Goal: Download file/media

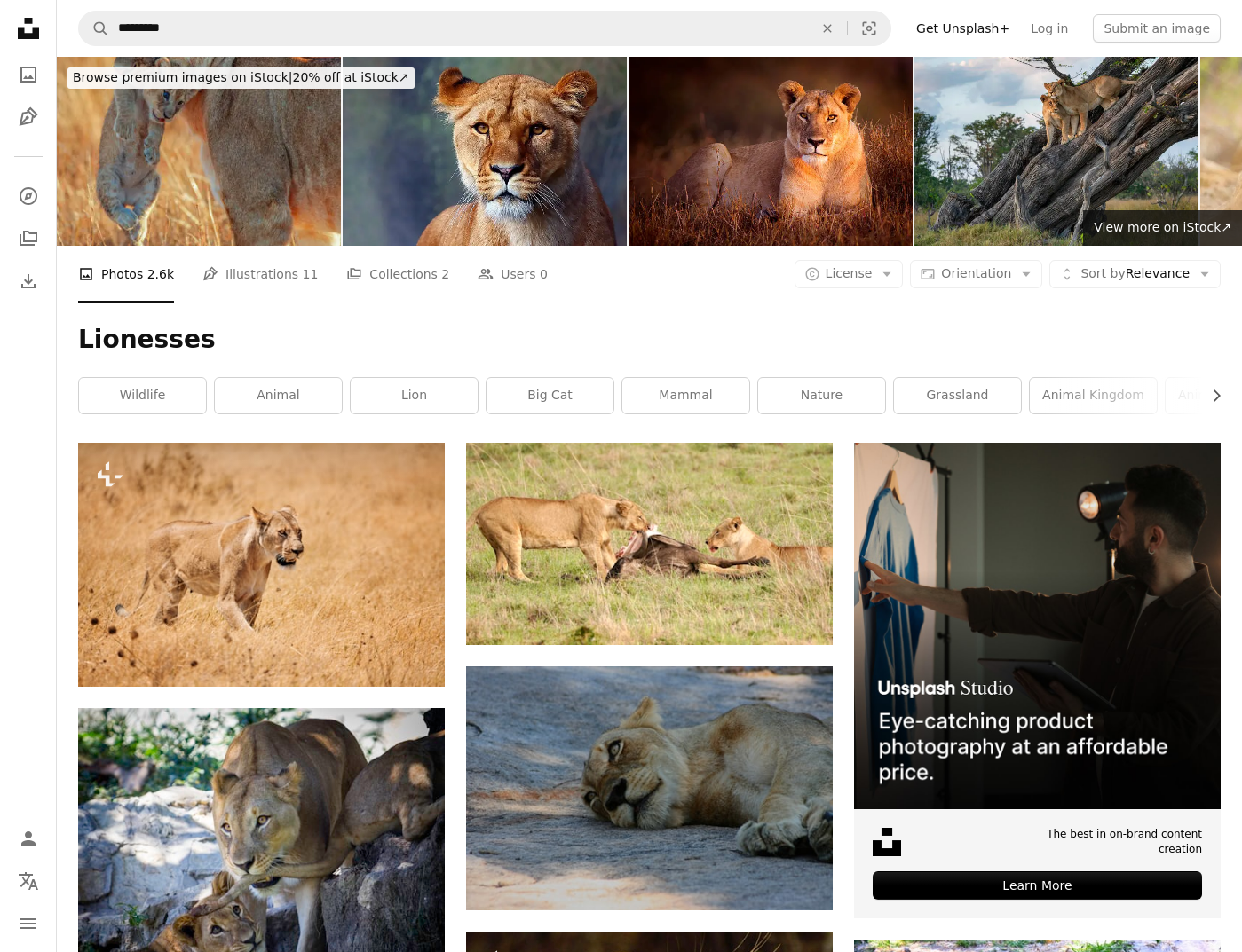
scroll to position [413, 0]
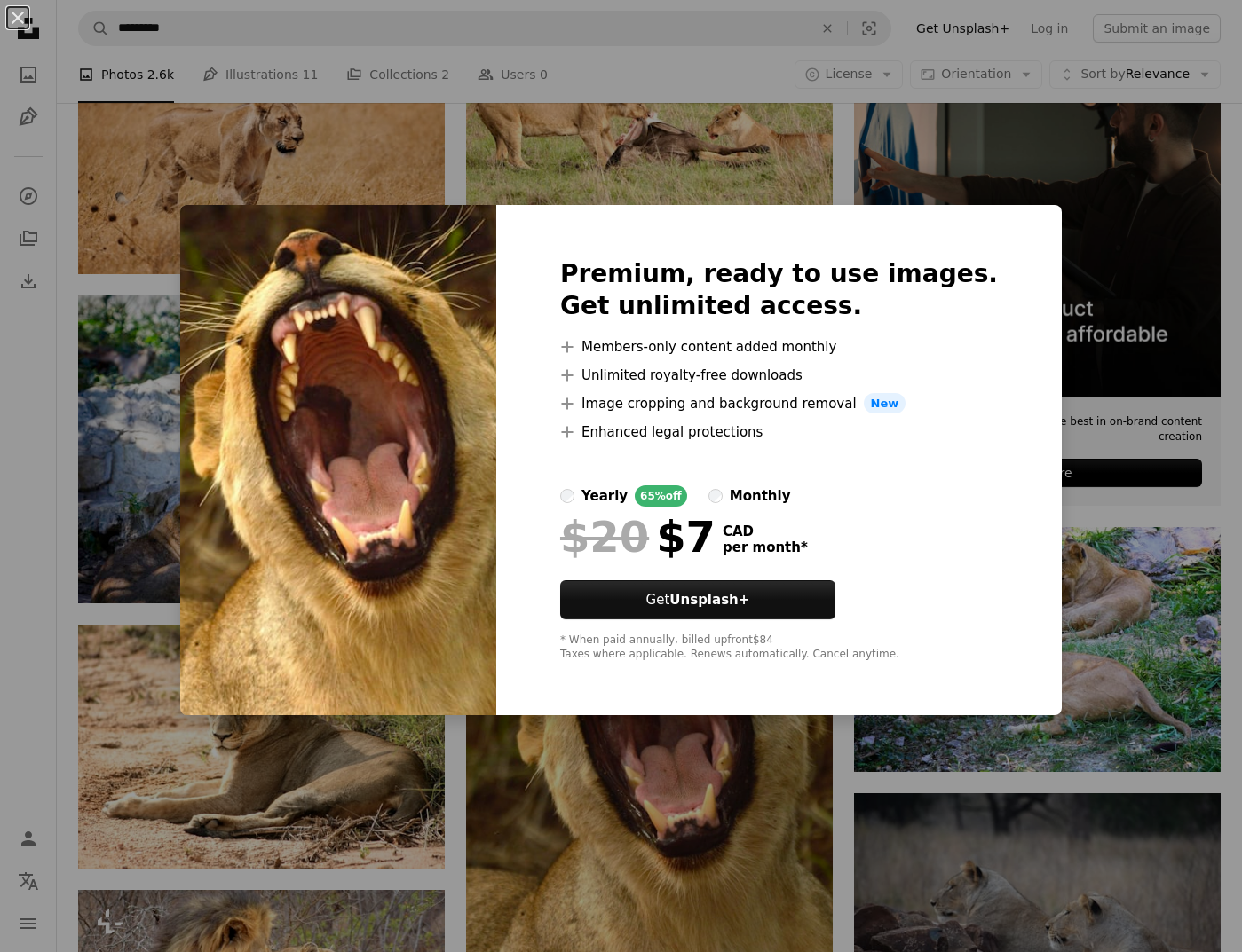
click at [962, 589] on div "Premium, ready to use images. Get unlimited access. A plus sign Members-only co…" at bounding box center [779, 460] width 565 height 511
click at [1217, 517] on div "An X shape Premium, ready to use images. Get unlimited access. A plus sign Memb…" at bounding box center [621, 476] width 1242 height 952
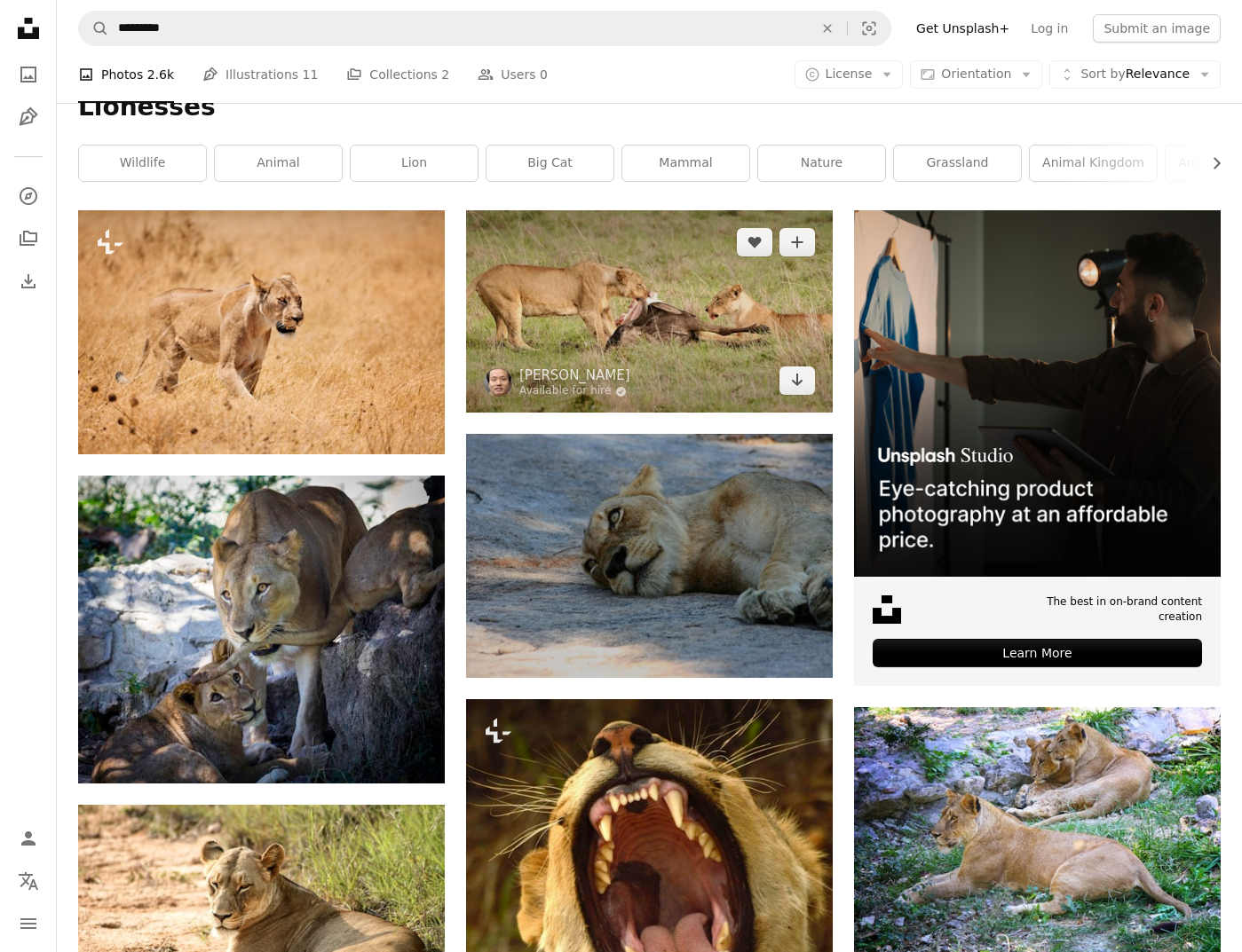
scroll to position [235, 0]
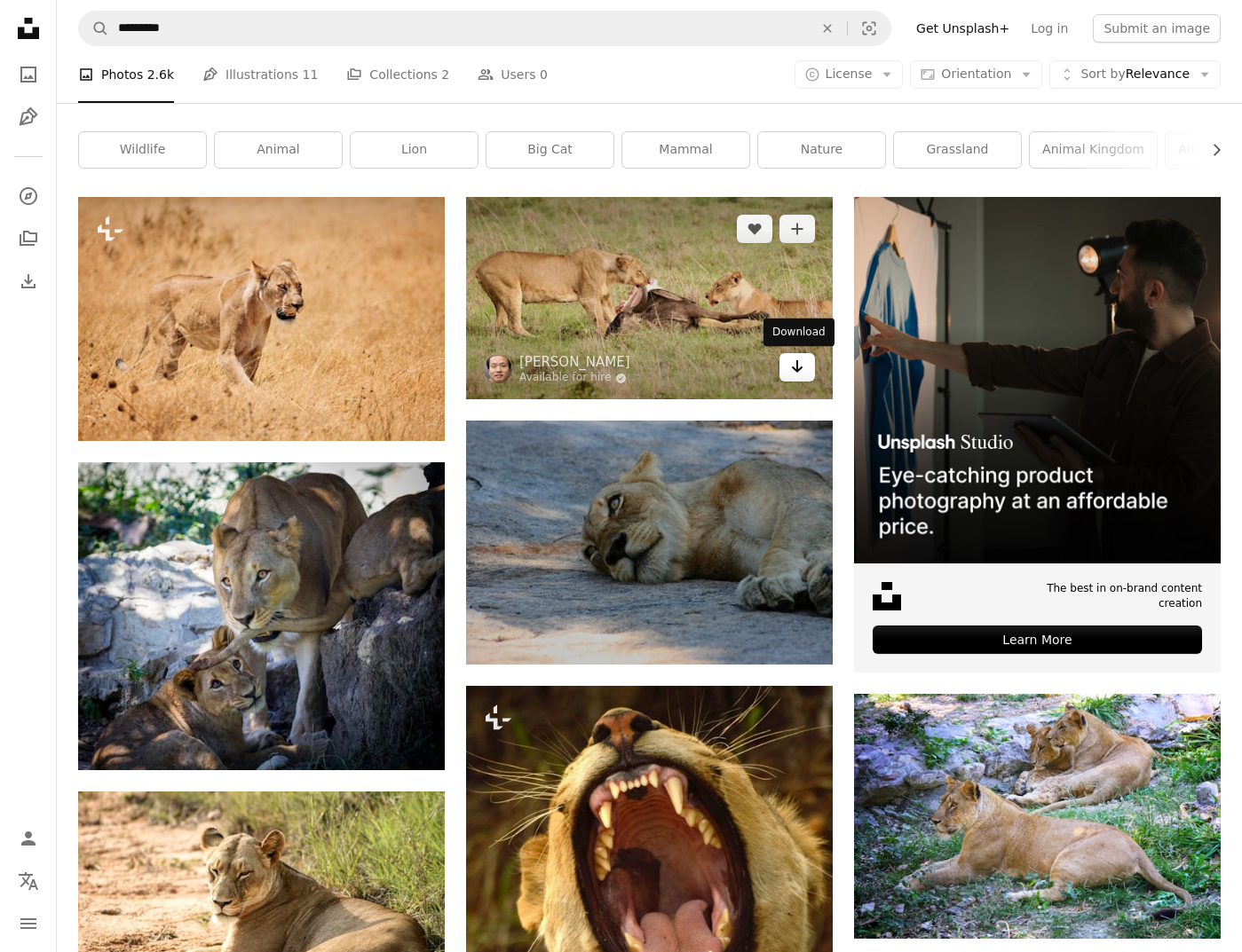
click at [798, 383] on div "A heart A plus sign [PERSON_NAME] Available for hire A checkmark inside of a ci…" at bounding box center [649, 298] width 367 height 202
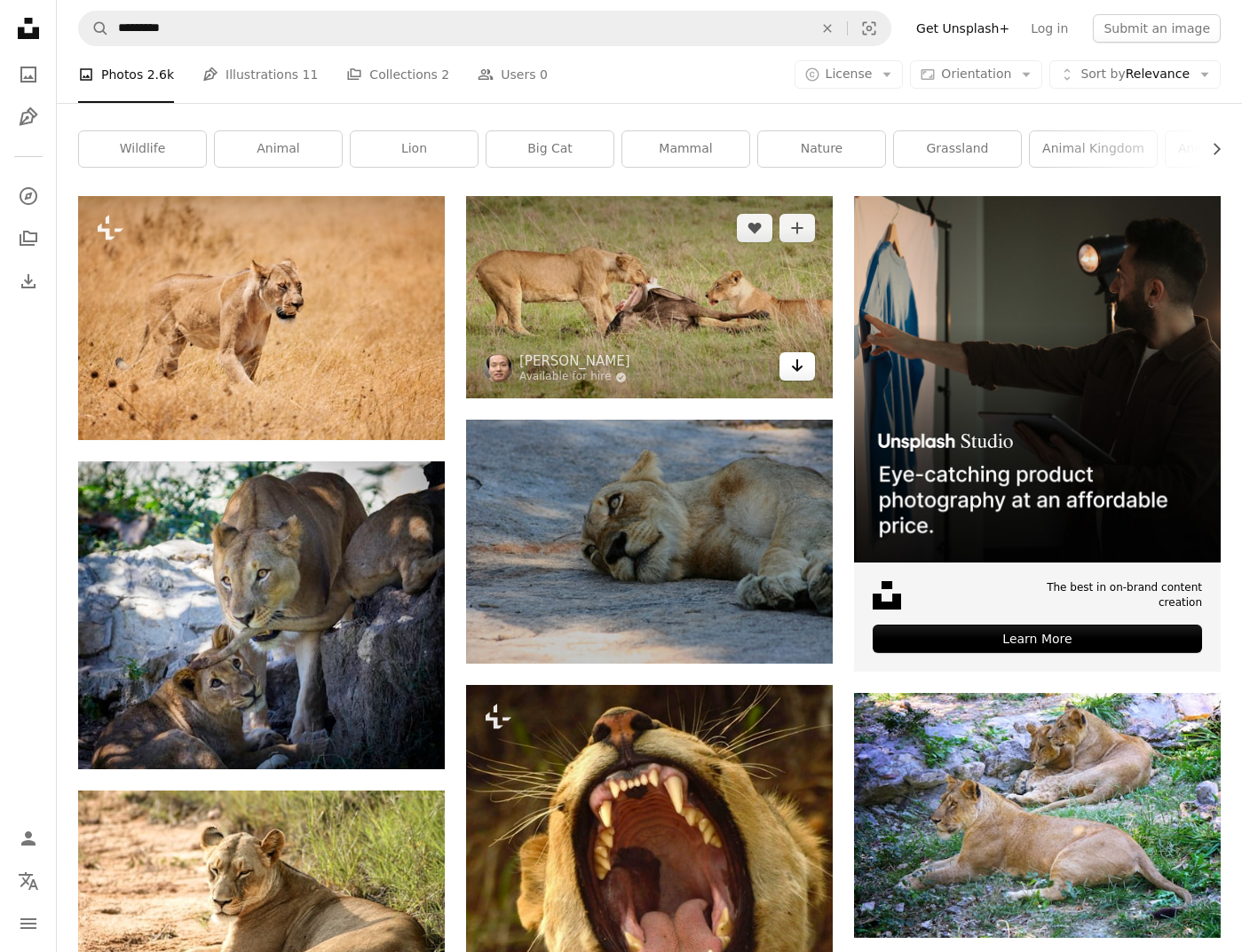
click at [798, 374] on icon "Arrow pointing down" at bounding box center [798, 366] width 14 height 21
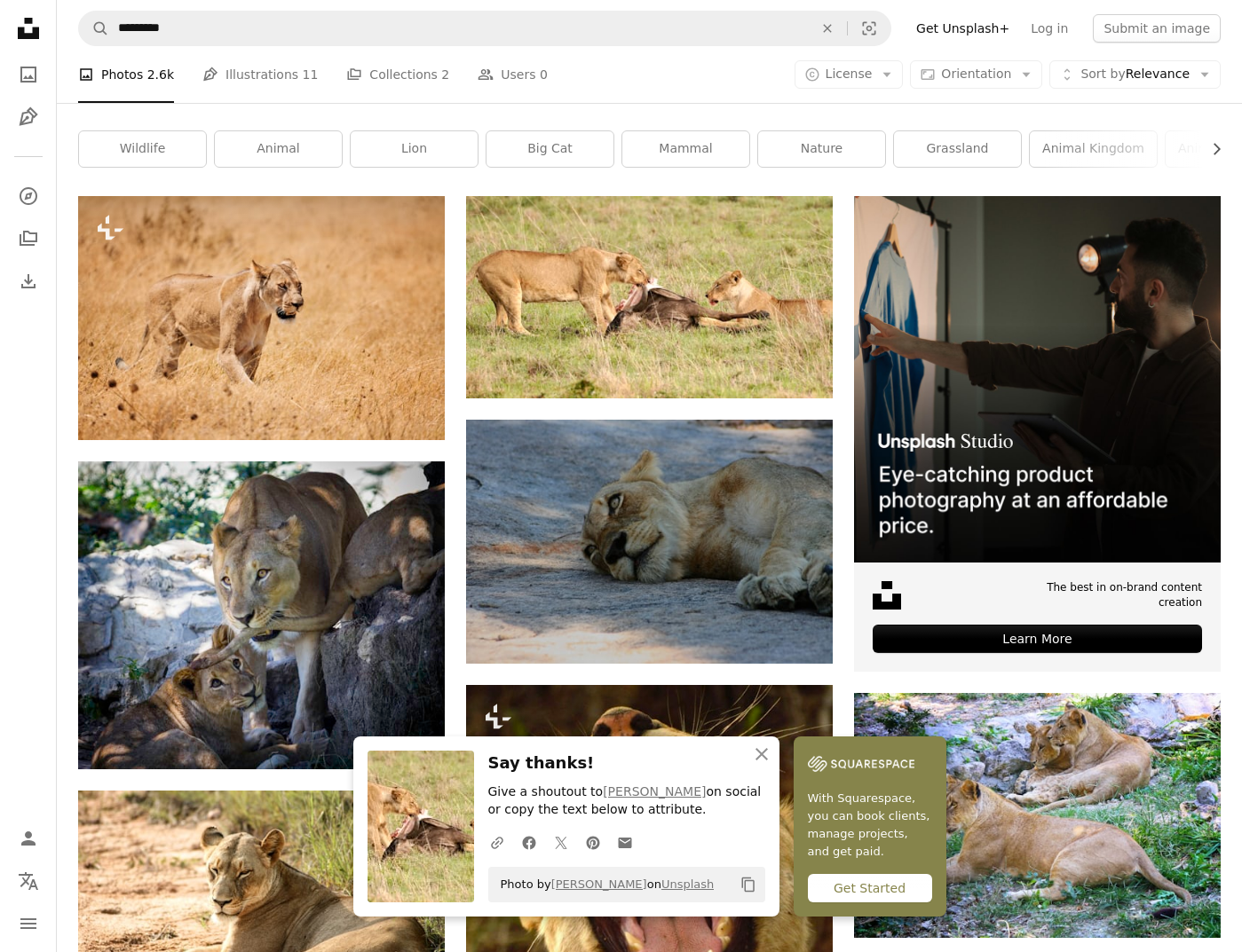
scroll to position [253, 0]
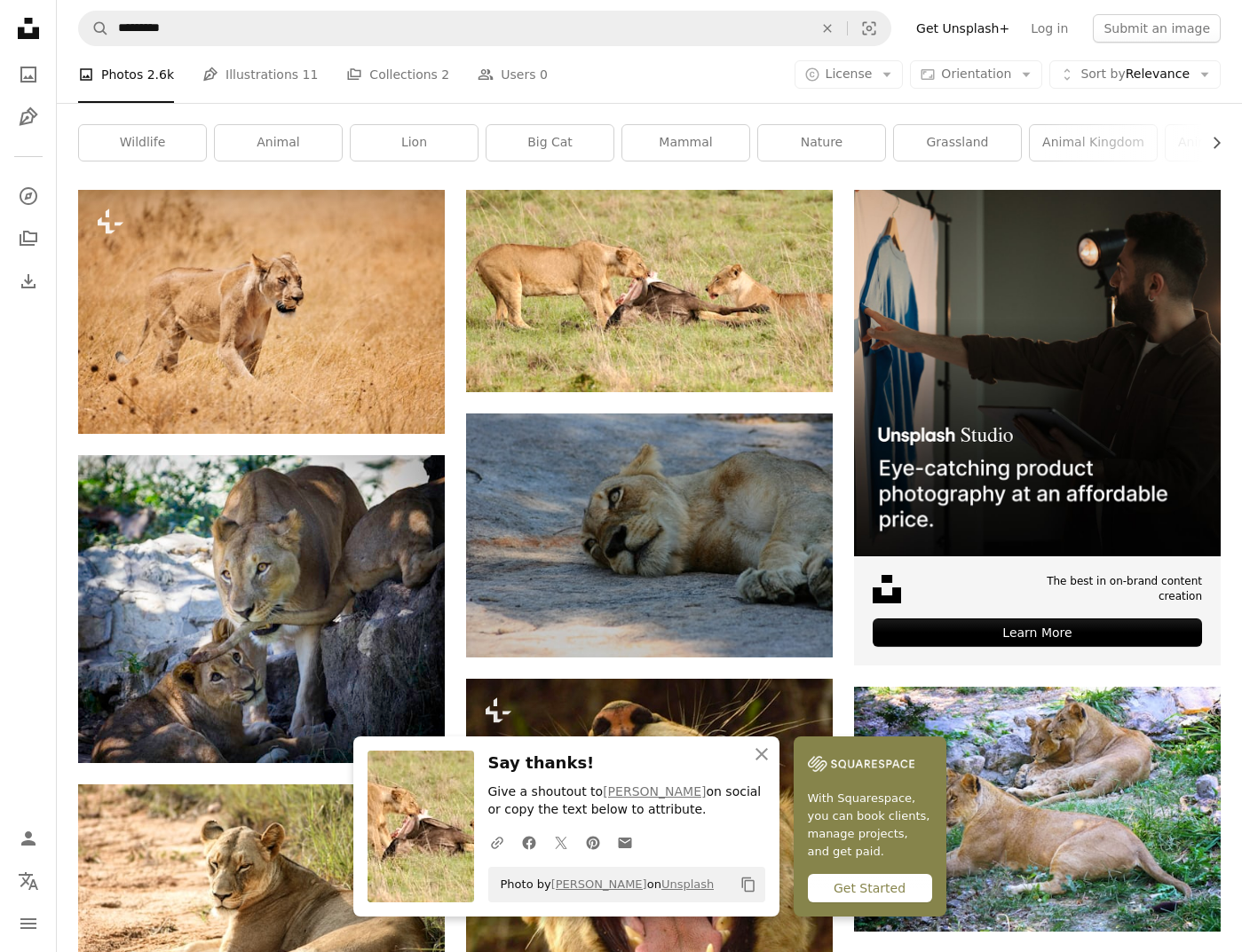
click at [749, 886] on icon "Copy content" at bounding box center [748, 885] width 16 height 16
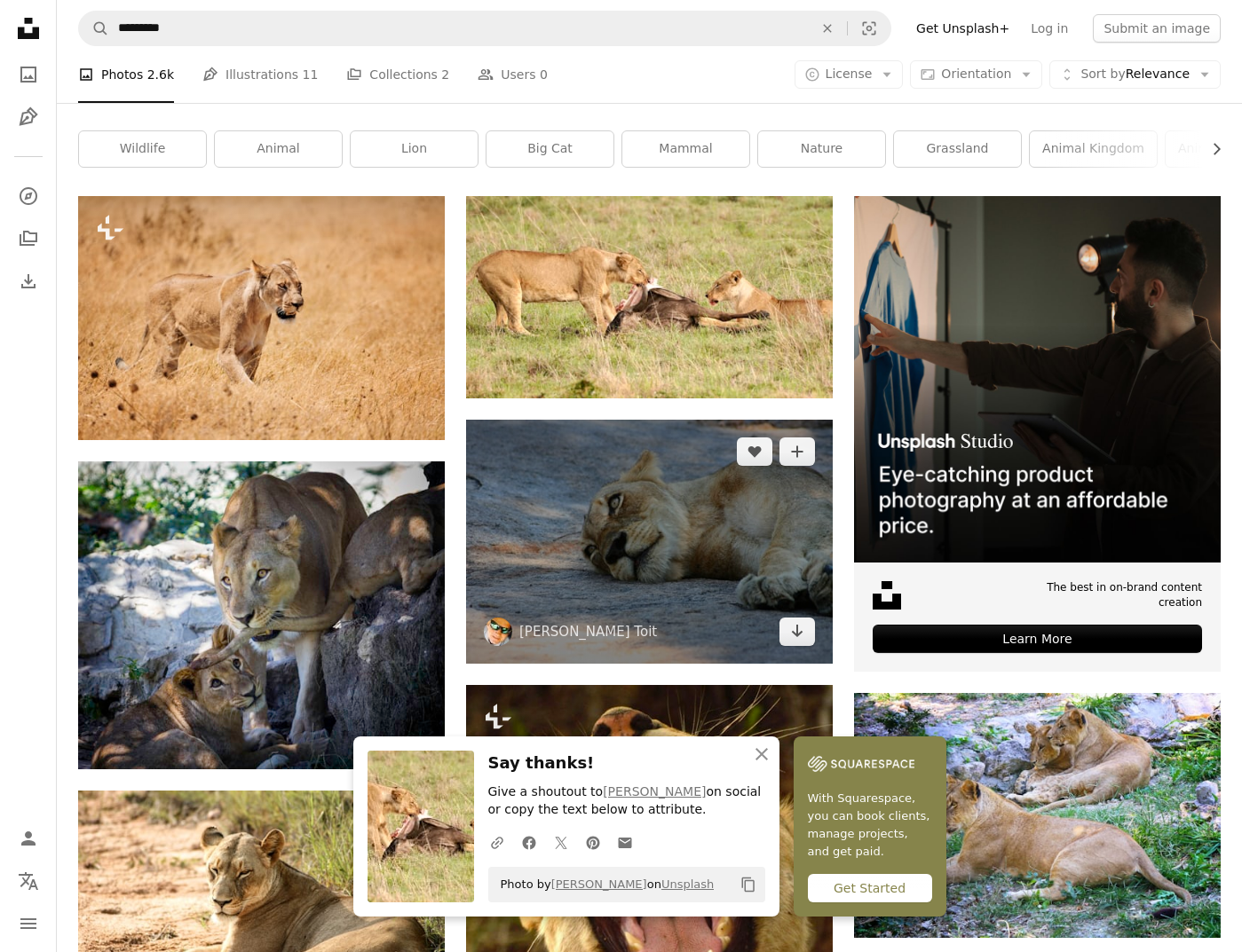
scroll to position [248, 0]
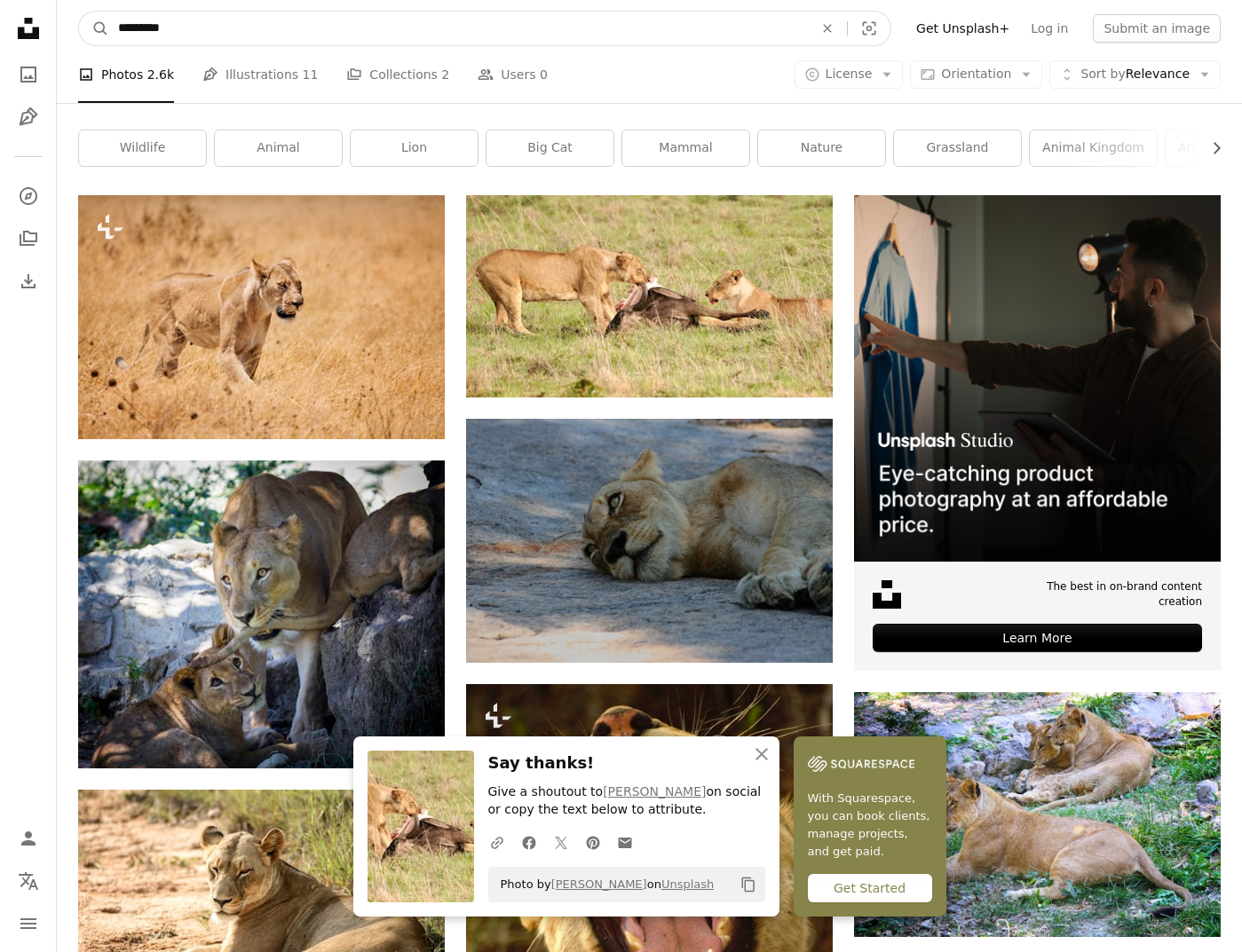
drag, startPoint x: 155, startPoint y: 33, endPoint x: 21, endPoint y: 24, distance: 134.3
type input "**********"
click at [79, 12] on button "A magnifying glass" at bounding box center [94, 29] width 30 height 34
